Goal: Check status

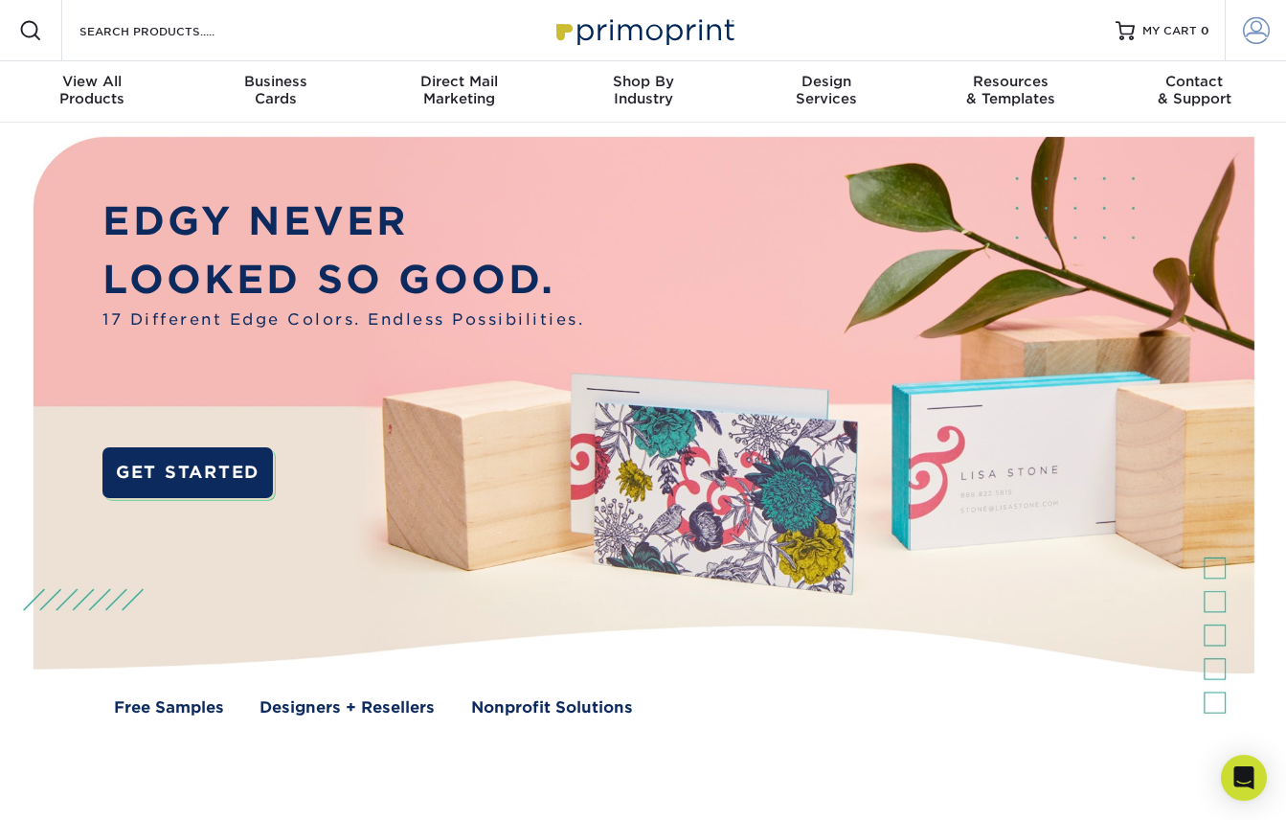
click at [1253, 26] on span at bounding box center [1256, 30] width 27 height 27
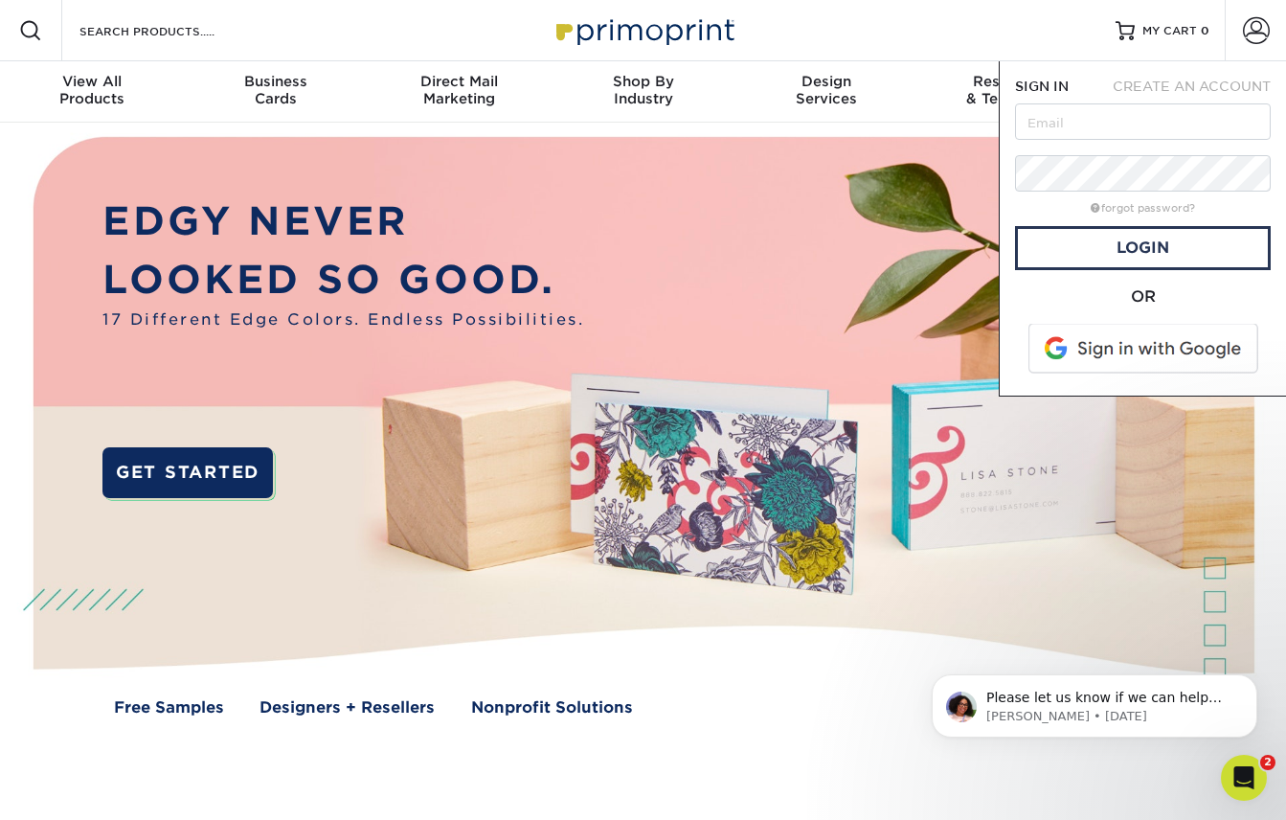
click at [1079, 351] on span at bounding box center [1144, 349] width 244 height 50
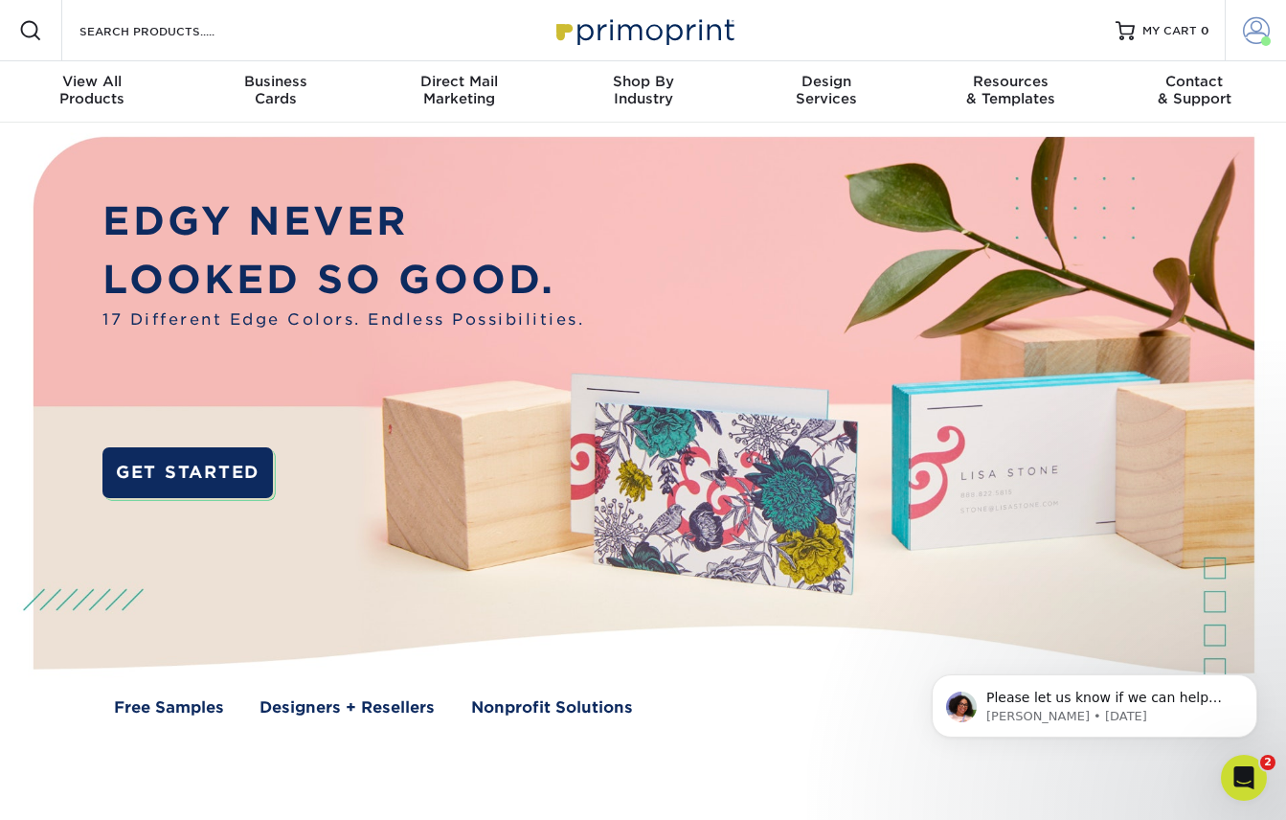
click at [1259, 28] on span at bounding box center [1256, 30] width 27 height 27
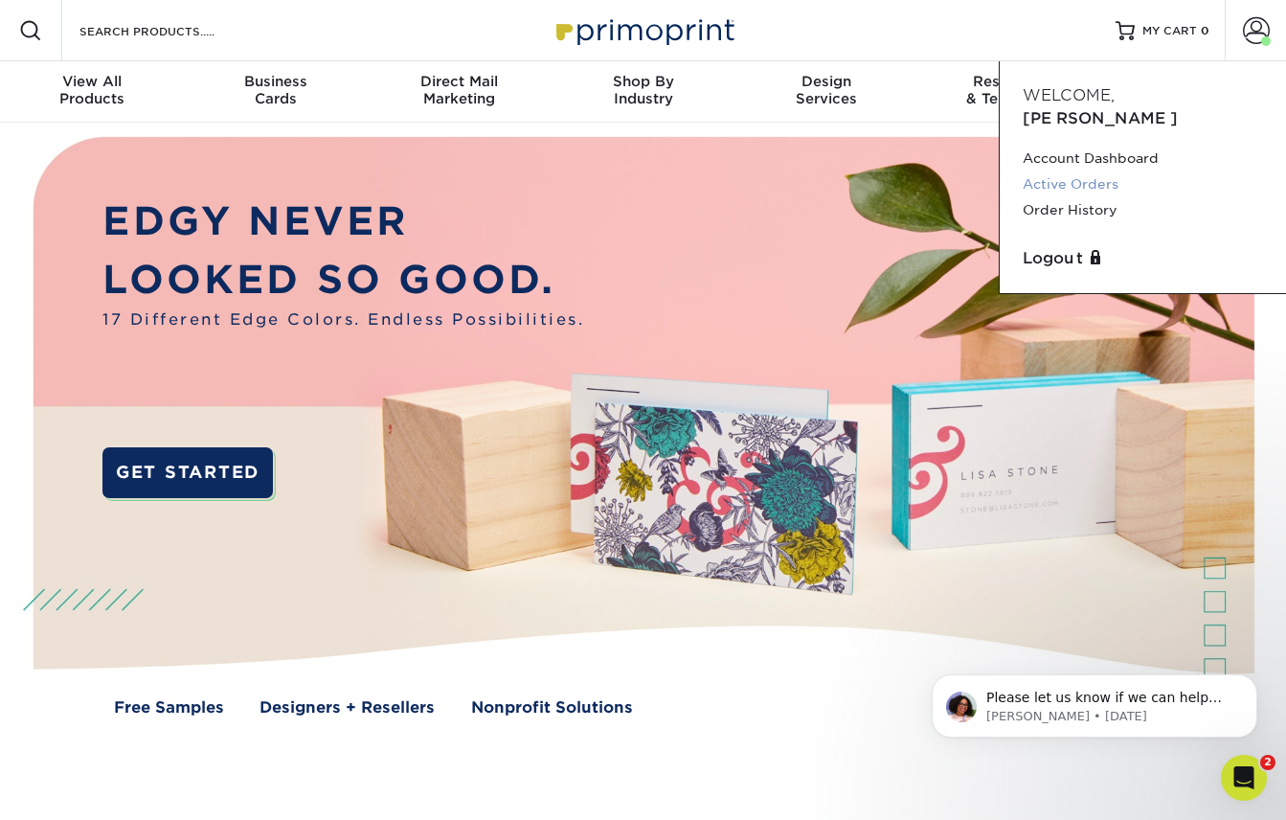
click at [1060, 171] on link "Active Orders" at bounding box center [1142, 184] width 240 height 26
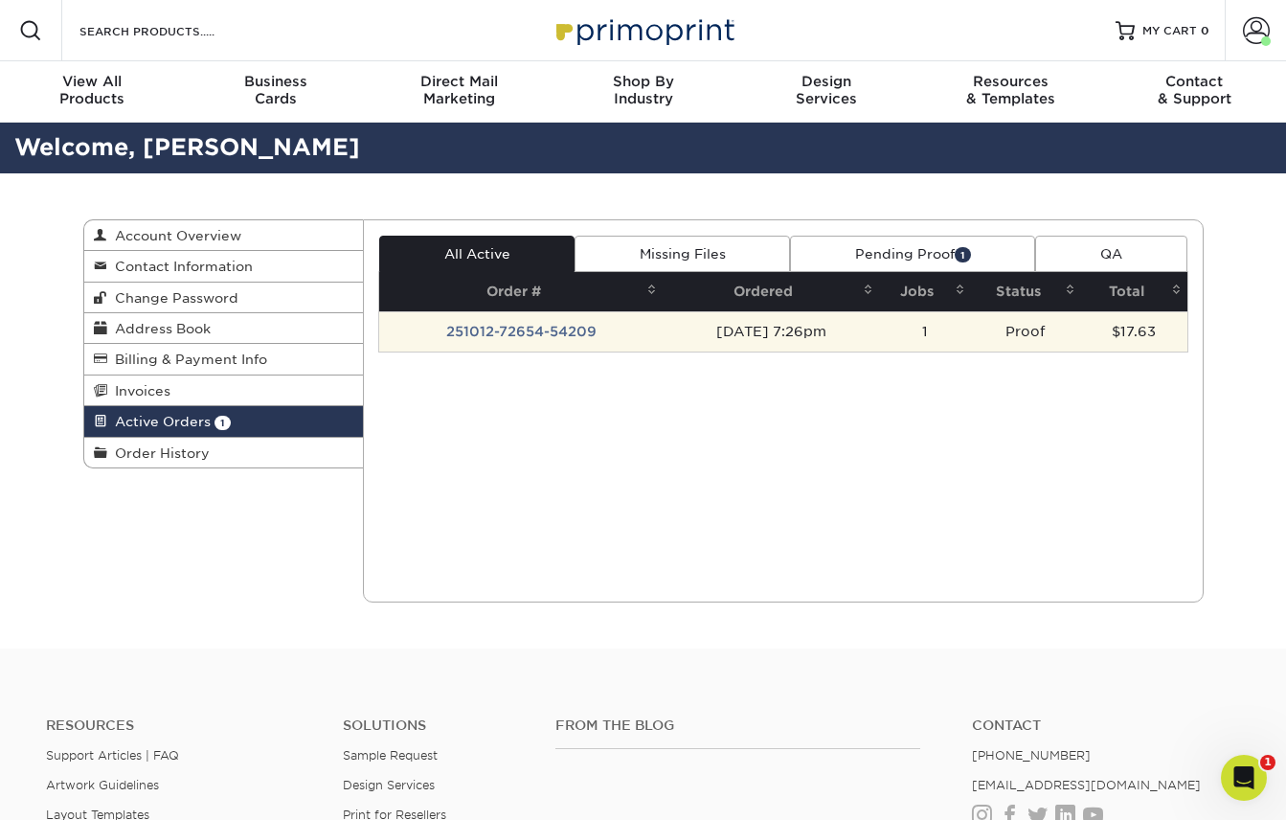
click at [809, 330] on td "[DATE] 7:26pm" at bounding box center [770, 331] width 216 height 40
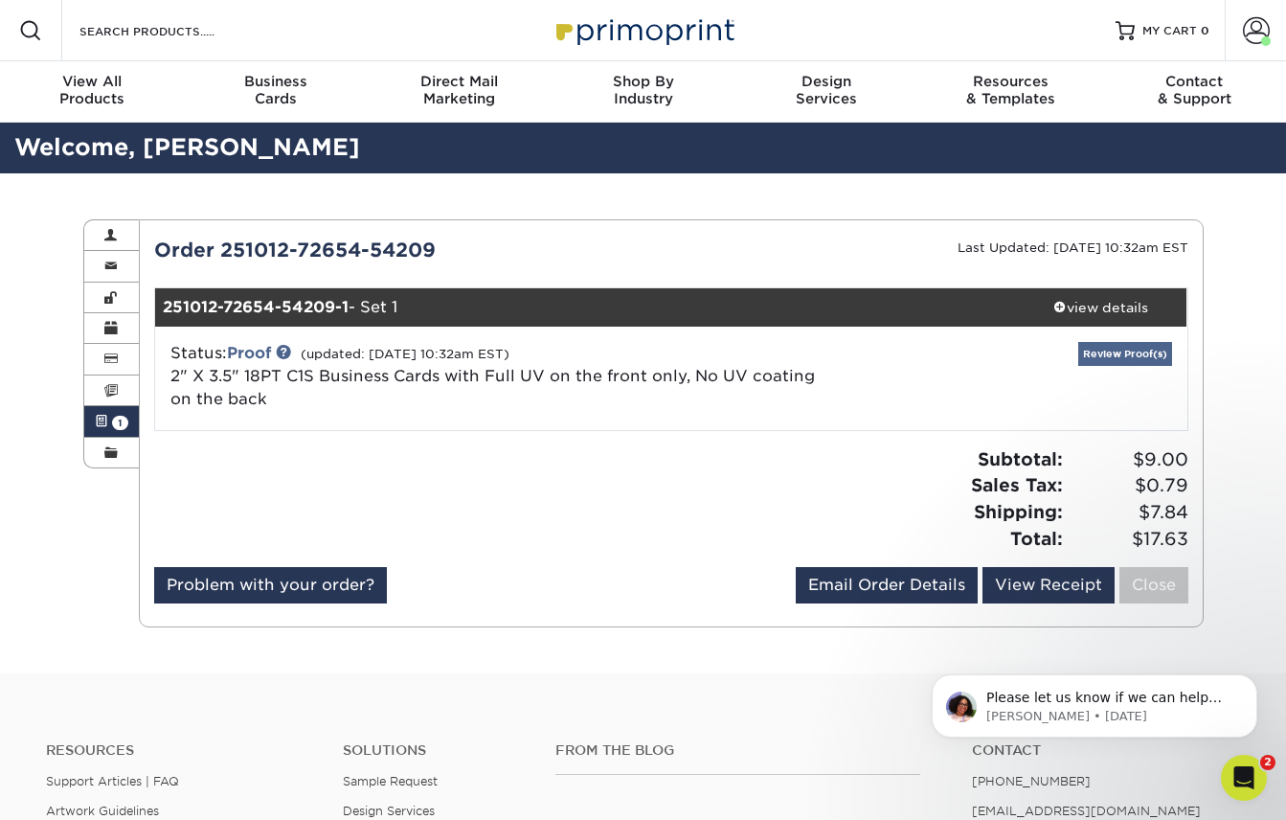
click at [1155, 354] on link "Review Proof(s)" at bounding box center [1125, 354] width 94 height 24
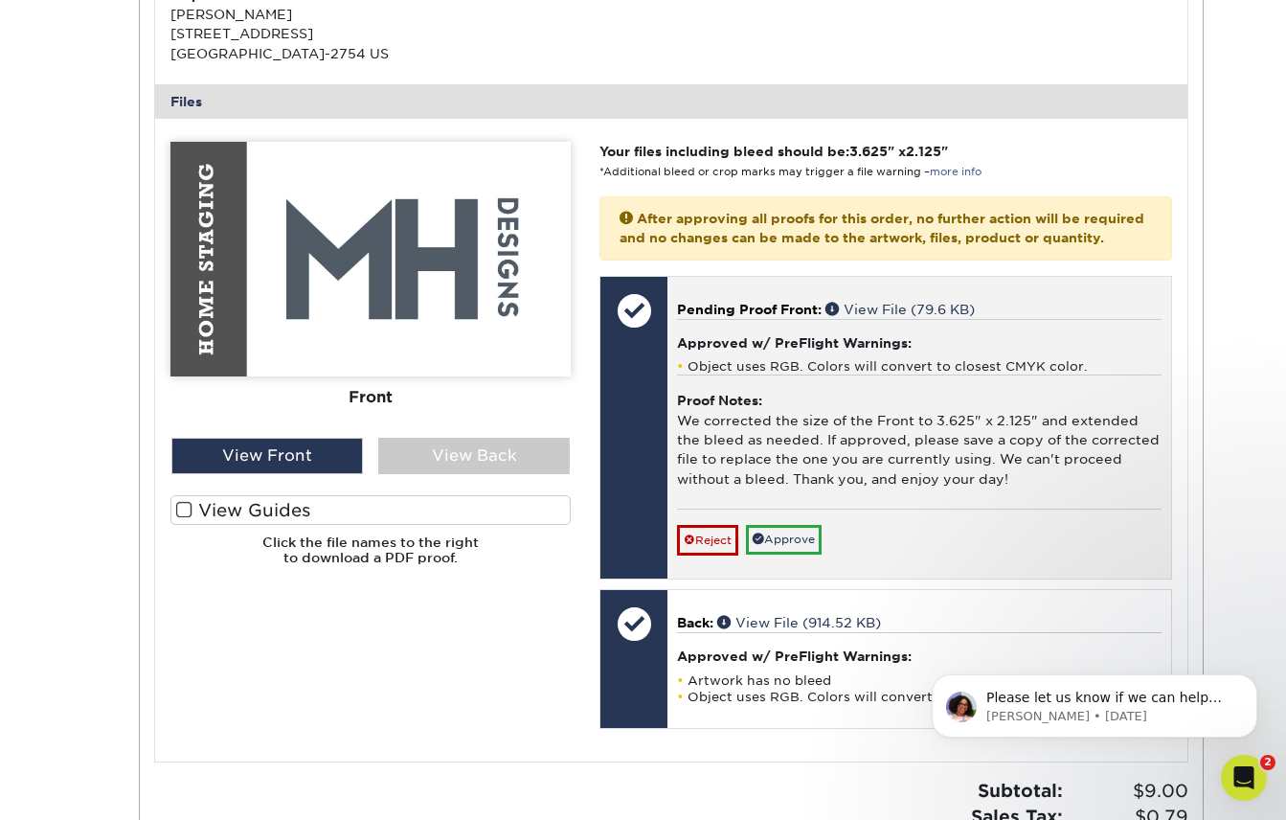
scroll to position [710, 0]
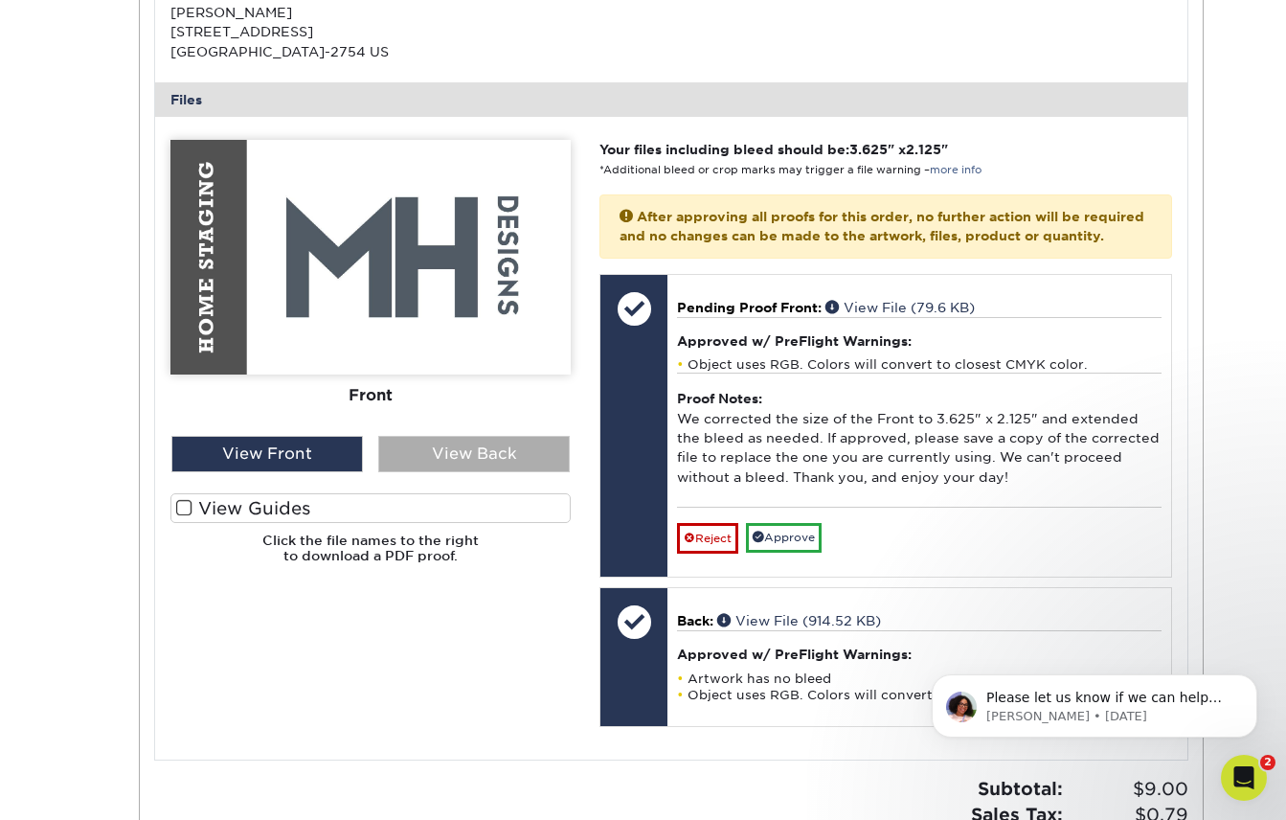
click at [509, 450] on div "View Back" at bounding box center [473, 454] width 191 height 36
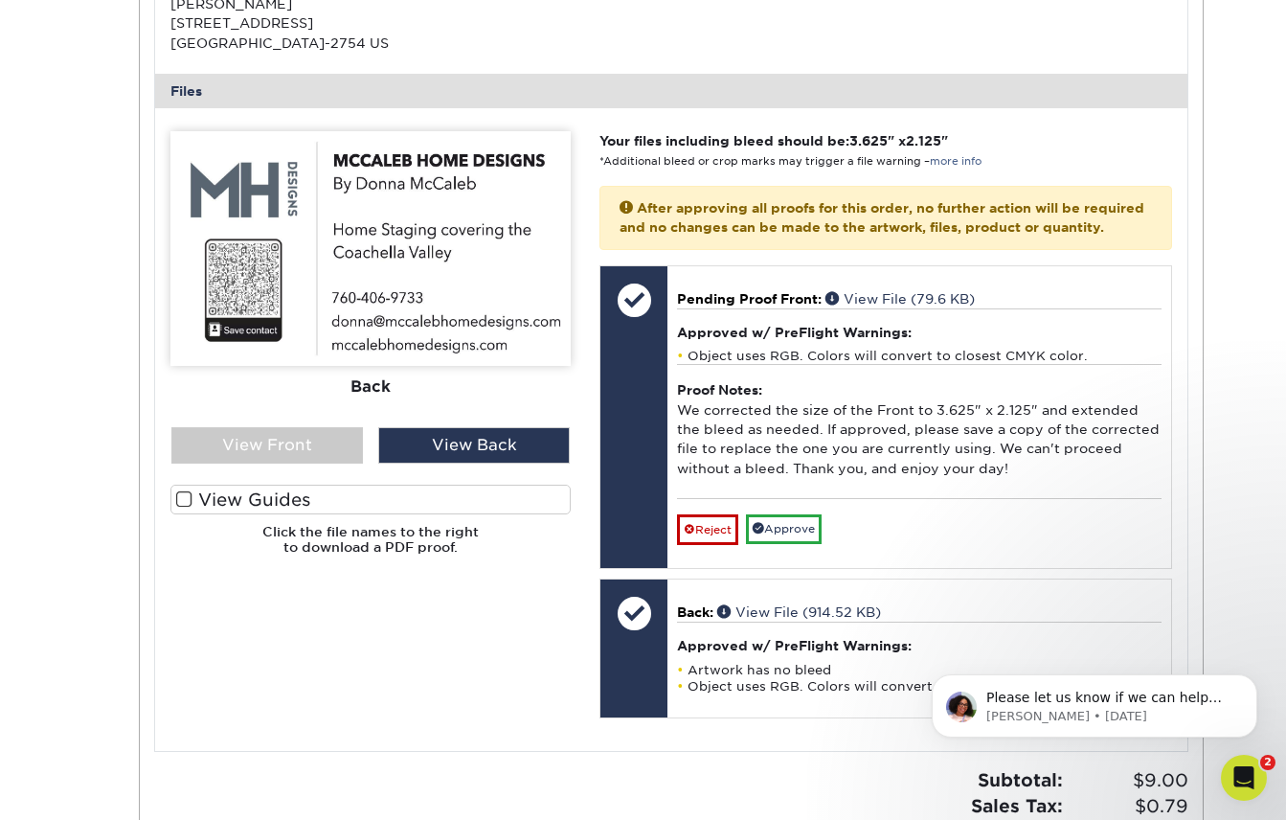
scroll to position [719, 0]
click at [222, 492] on label "View Guides" at bounding box center [370, 499] width 400 height 30
click at [0, 0] on input "View Guides" at bounding box center [0, 0] width 0 height 0
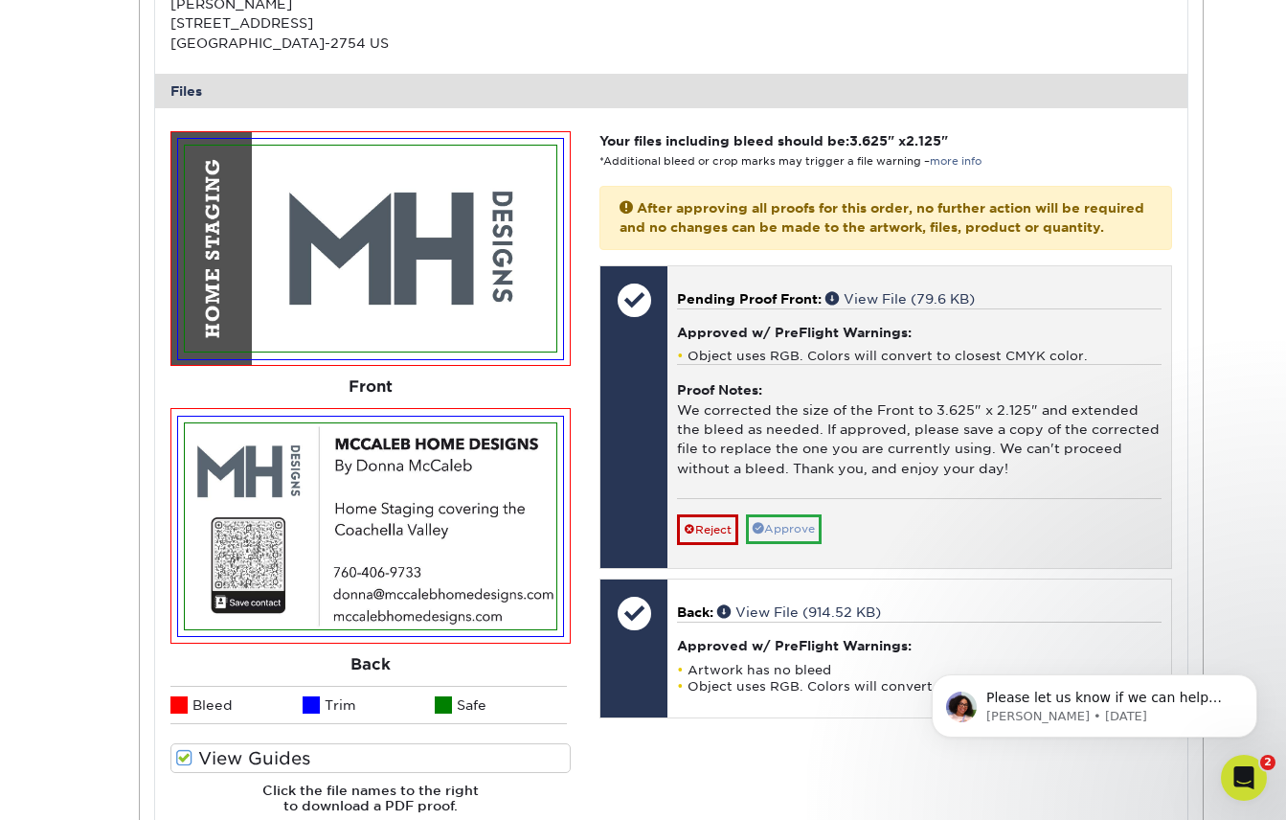
click at [807, 514] on link "Approve" at bounding box center [784, 529] width 76 height 30
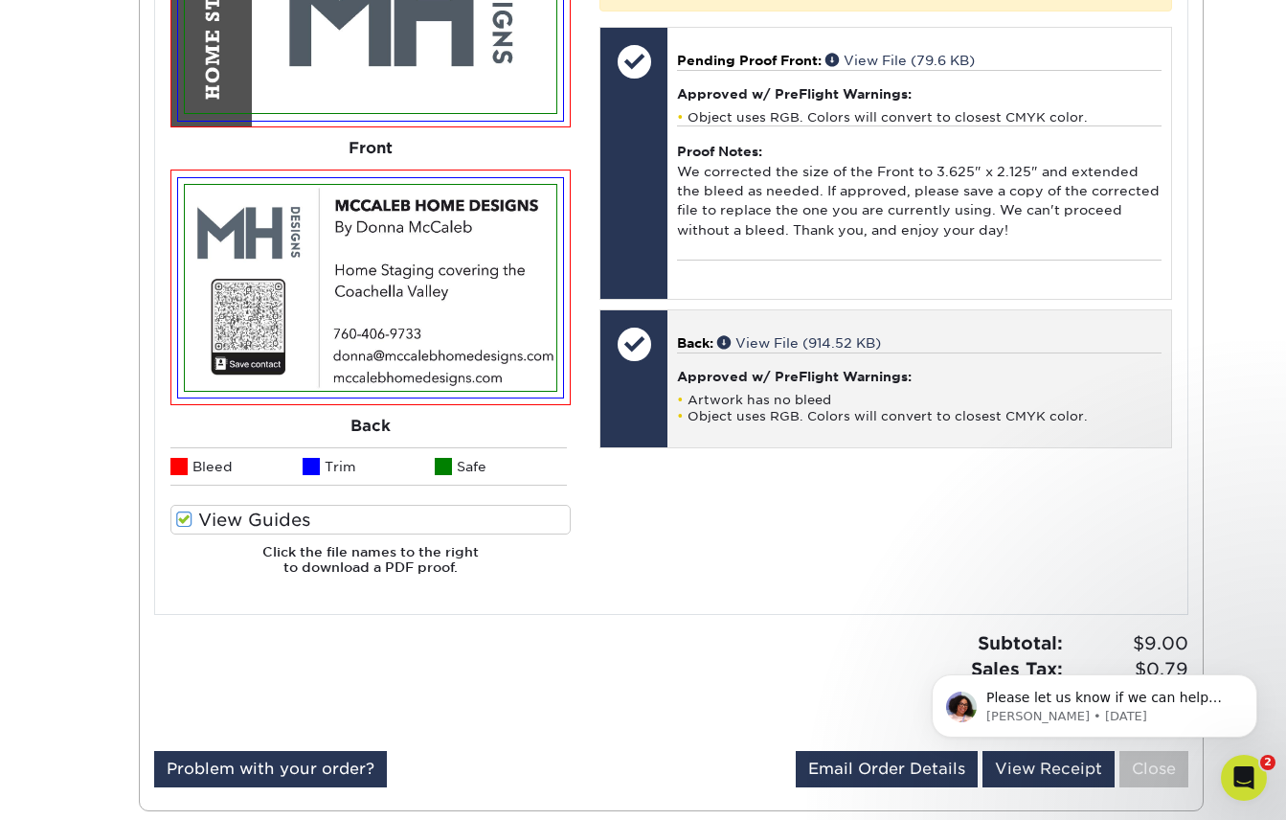
scroll to position [992, 0]
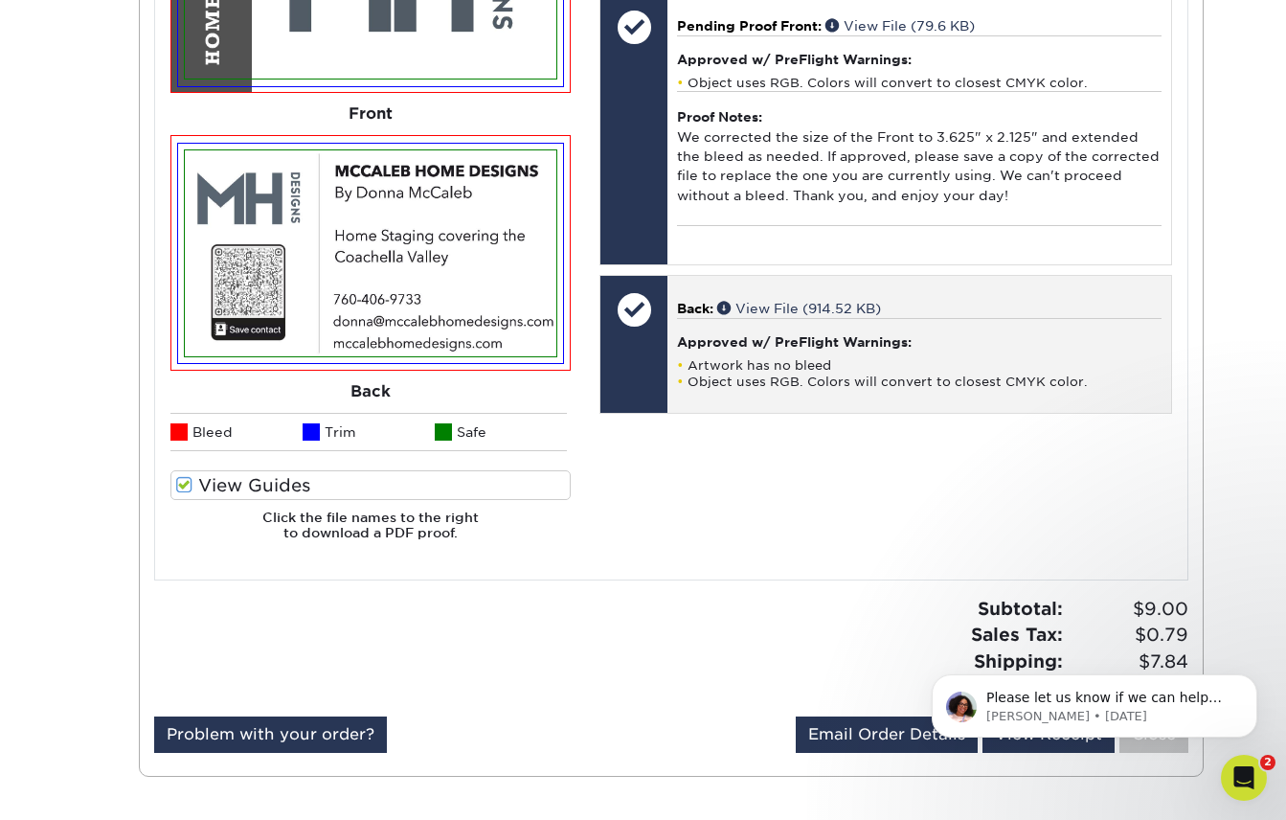
click at [786, 334] on h4 "Approved w/ PreFlight Warnings:" at bounding box center [918, 341] width 483 height 15
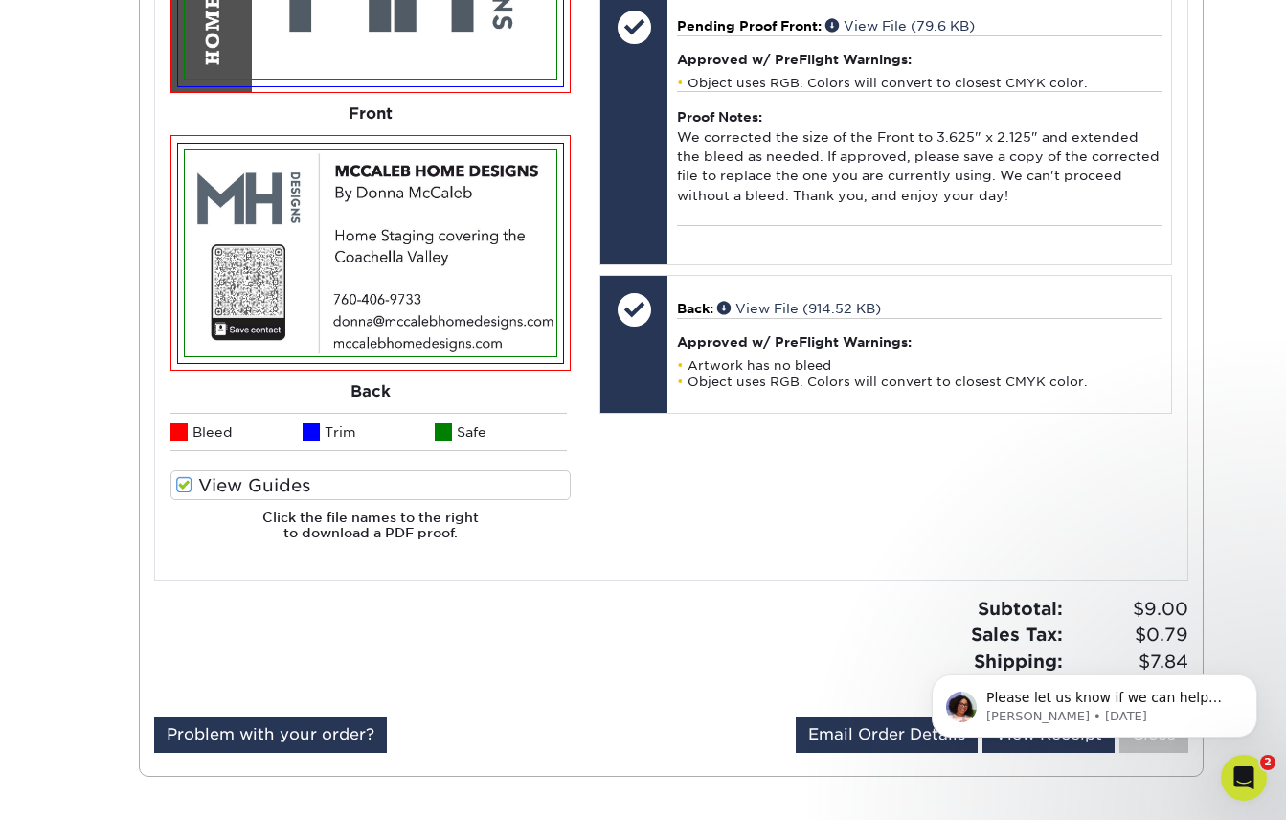
click at [239, 477] on label "View Guides" at bounding box center [370, 485] width 400 height 30
click at [0, 0] on input "View Guides" at bounding box center [0, 0] width 0 height 0
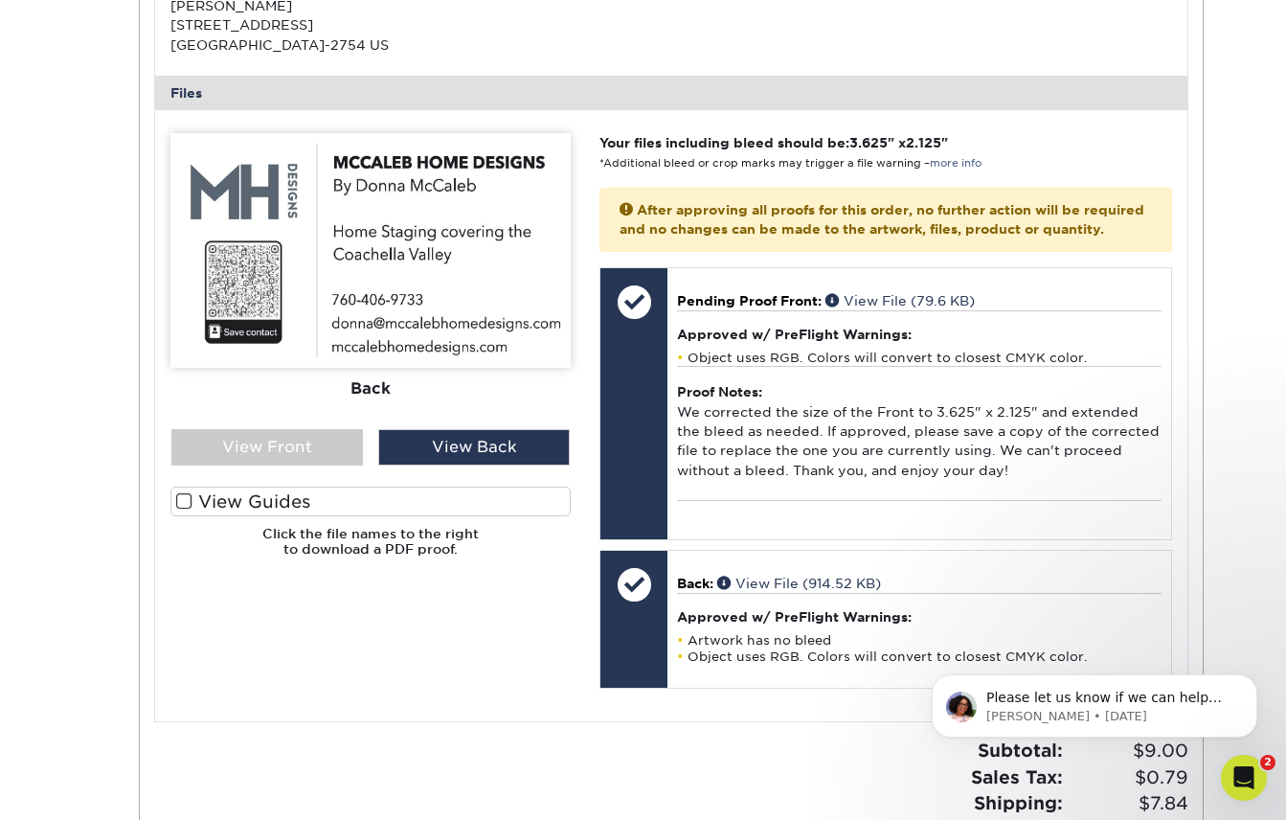
scroll to position [517, 0]
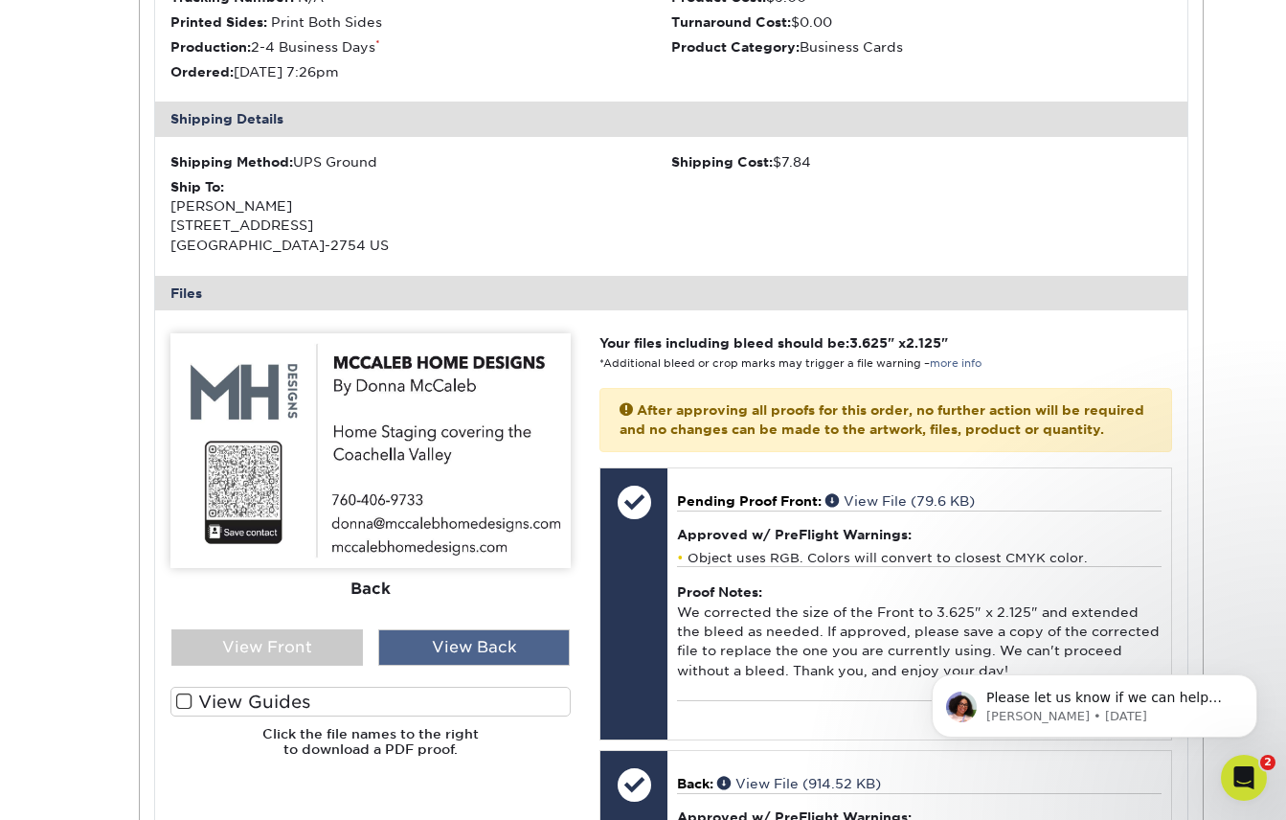
click at [464, 654] on div "View Back" at bounding box center [473, 647] width 191 height 36
click at [468, 638] on div "View Back" at bounding box center [473, 647] width 191 height 36
click at [373, 582] on div "Back" at bounding box center [370, 589] width 400 height 42
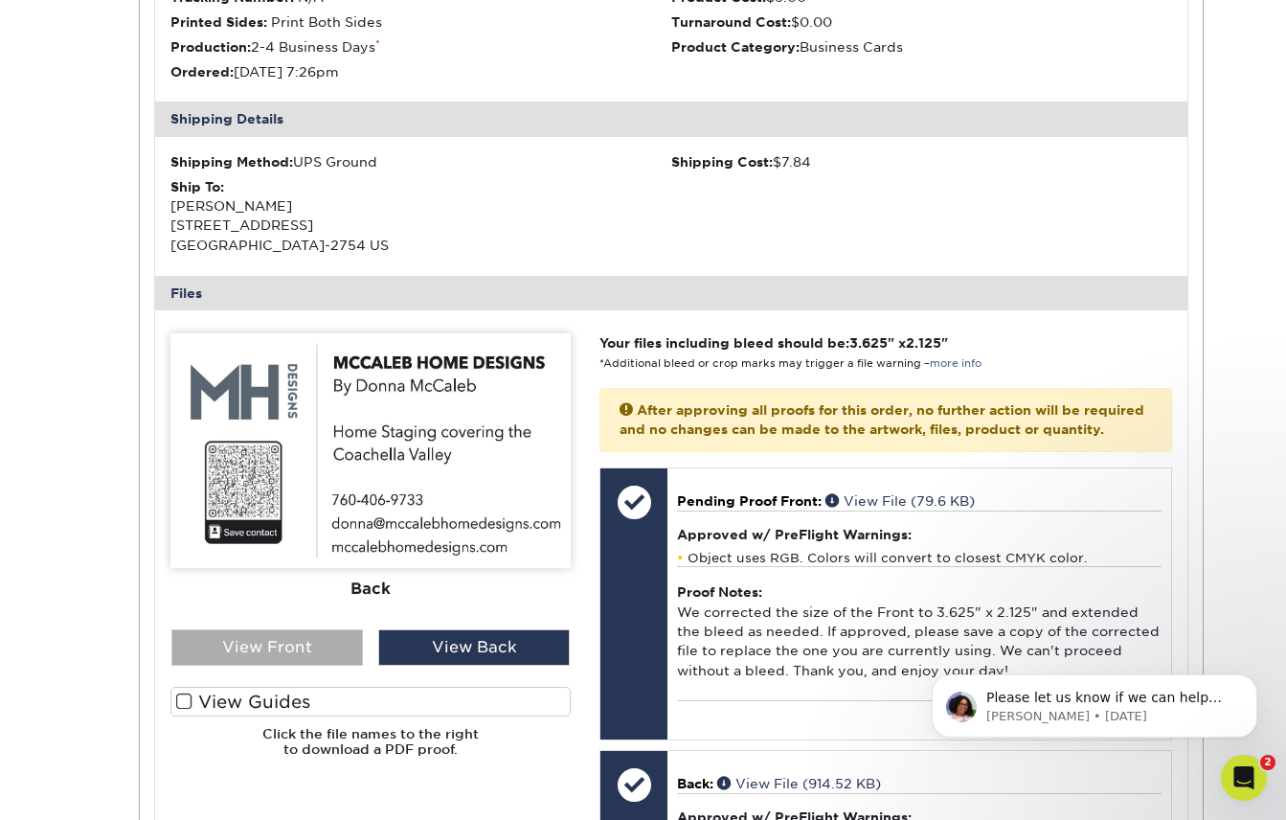
click at [272, 631] on div "View Front" at bounding box center [266, 647] width 191 height 36
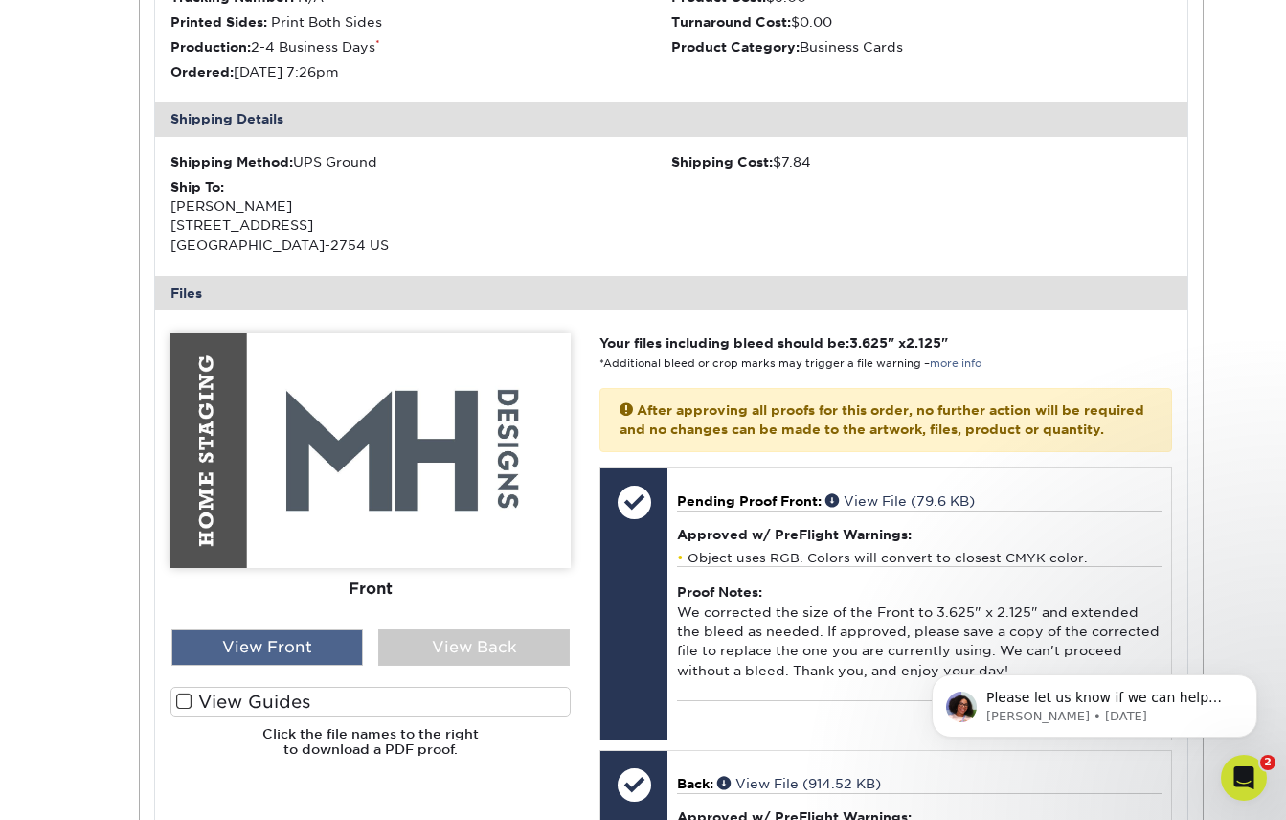
scroll to position [521, 0]
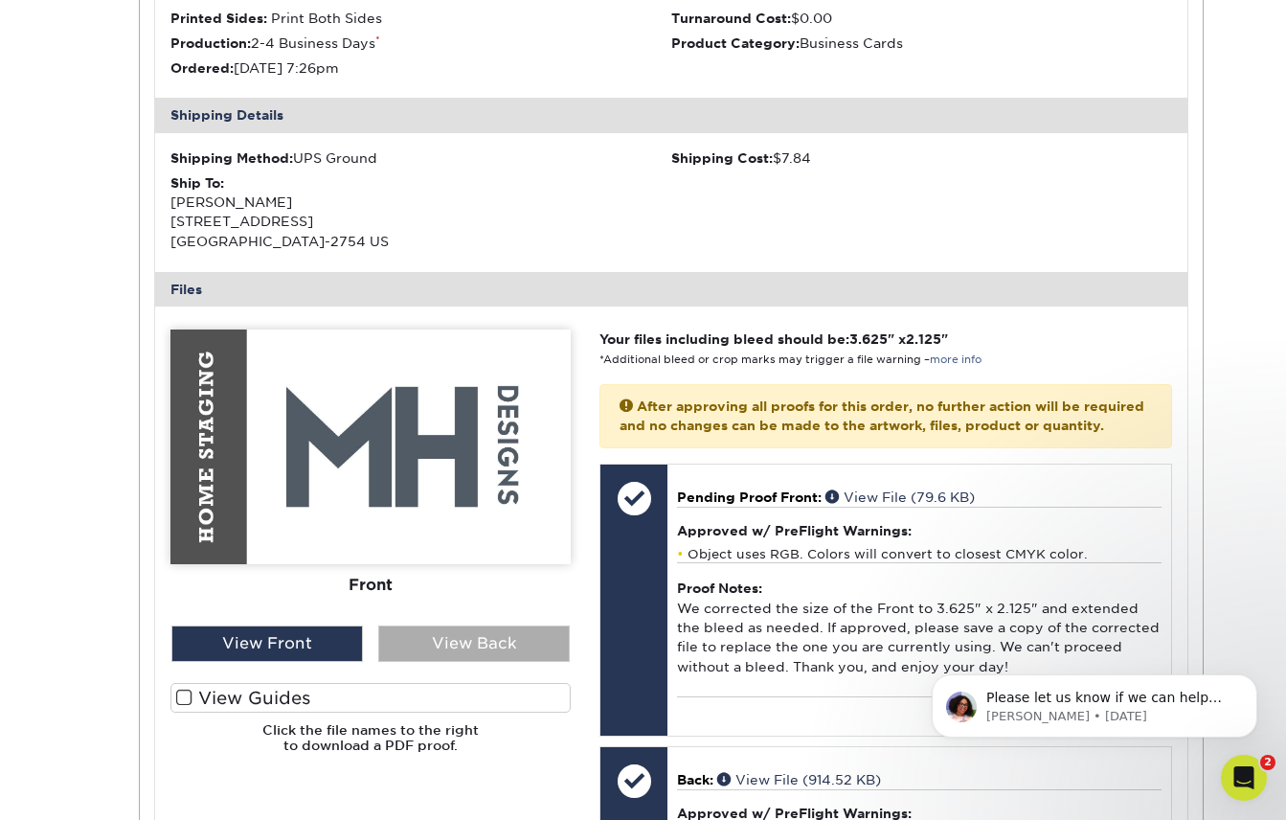
click at [455, 633] on div "View Back" at bounding box center [473, 643] width 191 height 36
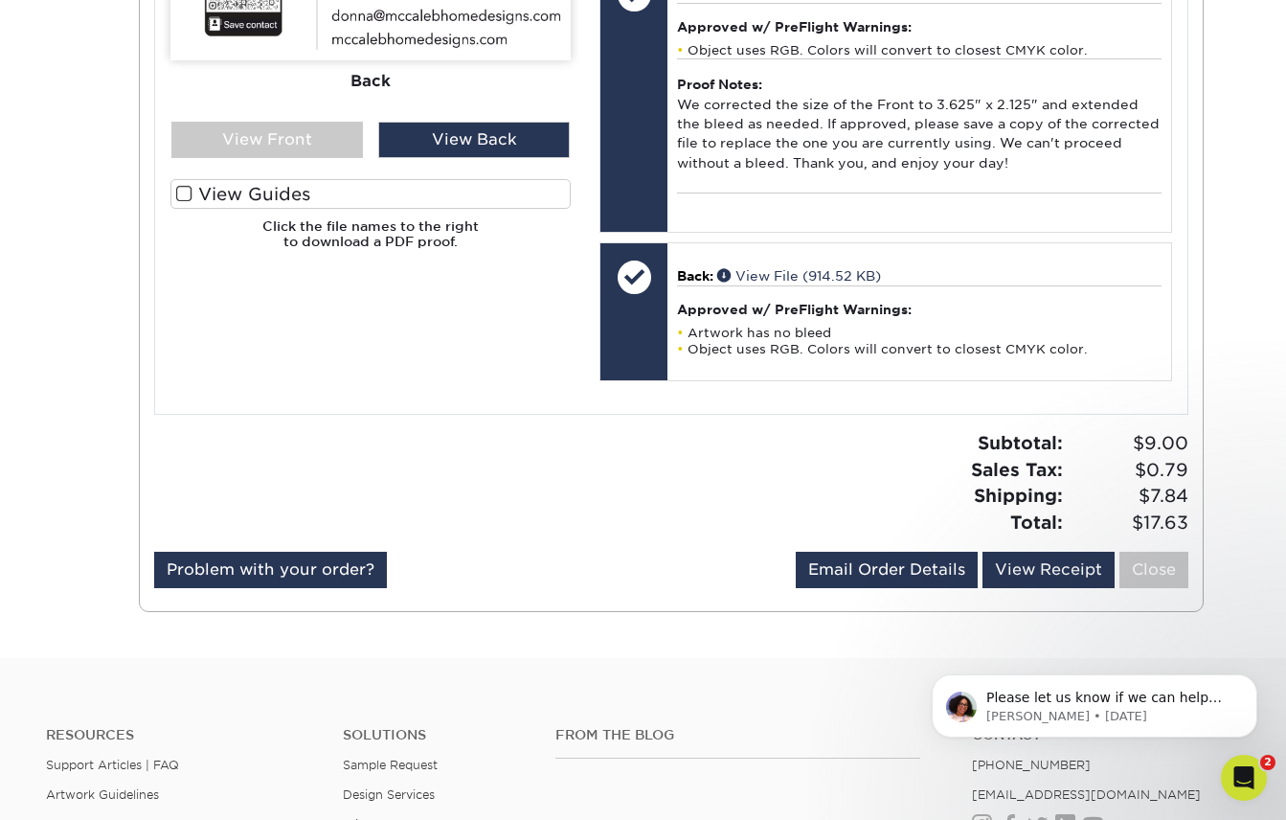
scroll to position [1026, 0]
